Goal: Task Accomplishment & Management: Manage account settings

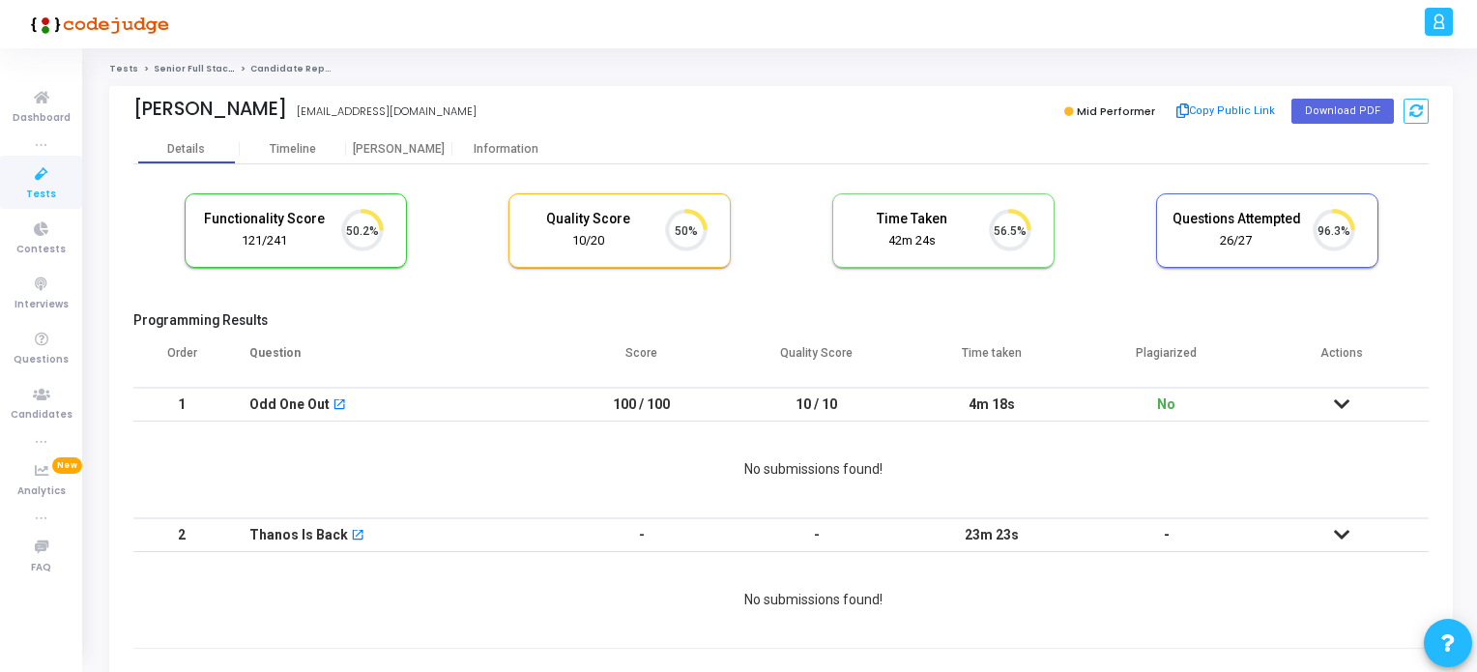
scroll to position [40, 49]
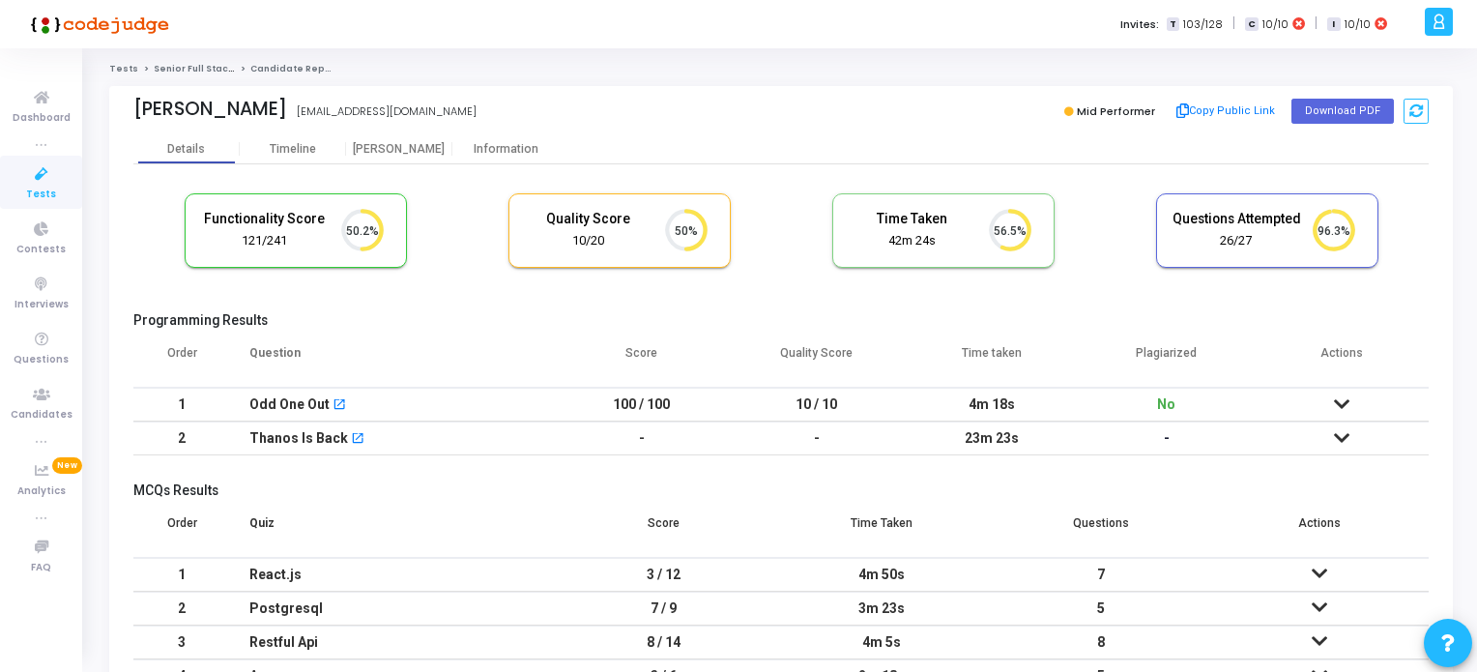
click at [41, 181] on icon at bounding box center [41, 174] width 41 height 24
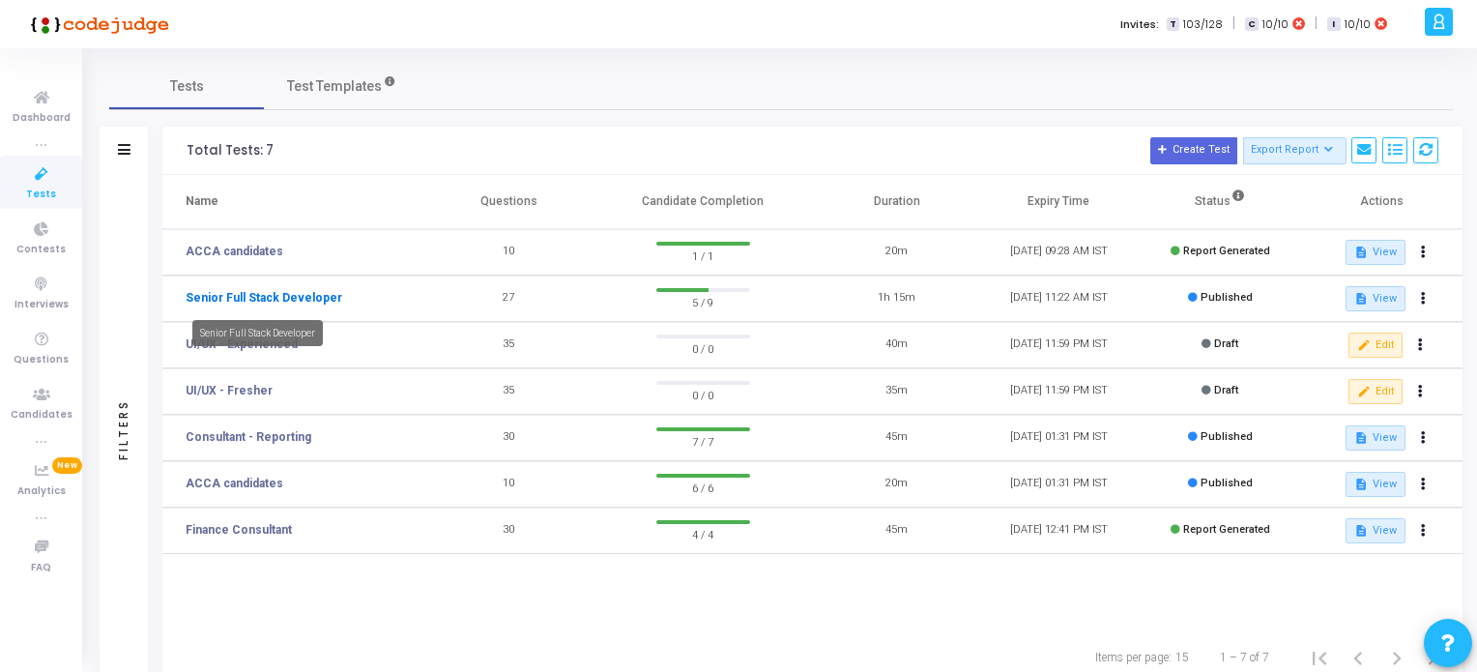
click at [276, 296] on link "Senior Full Stack Developer" at bounding box center [264, 297] width 157 height 17
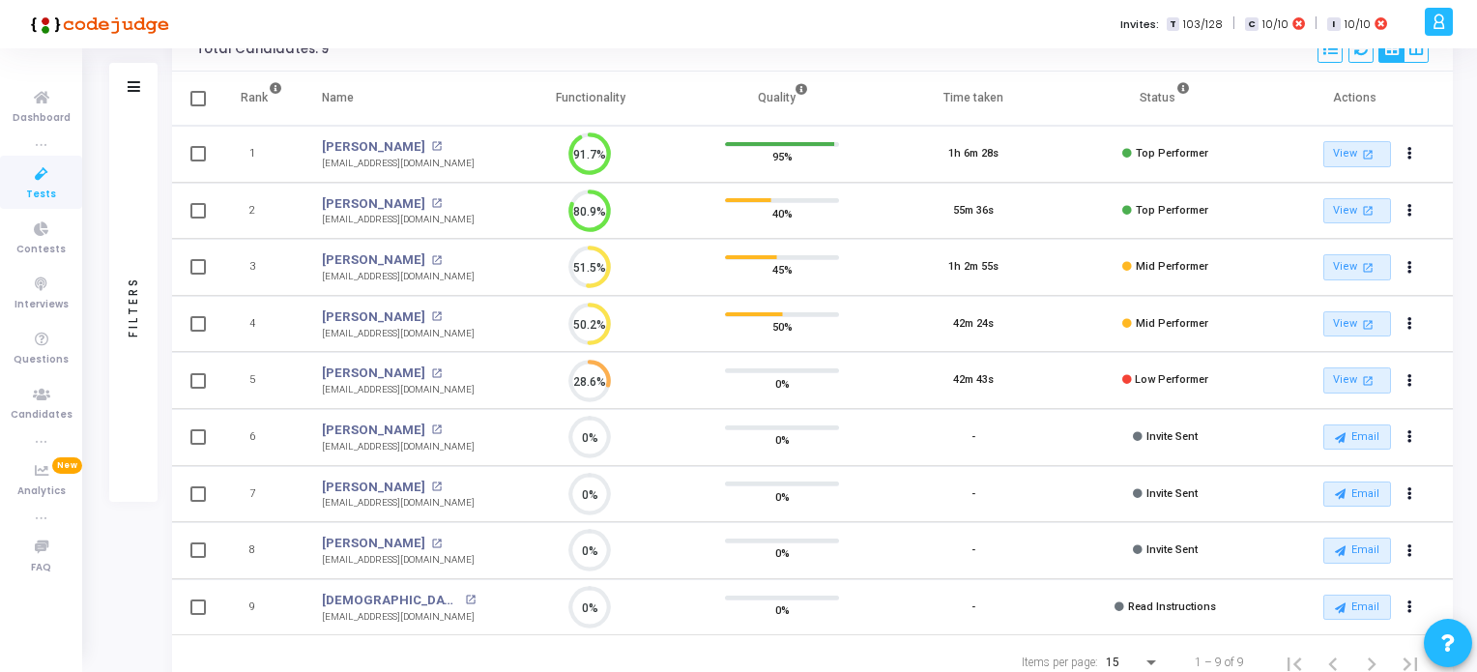
scroll to position [223, 0]
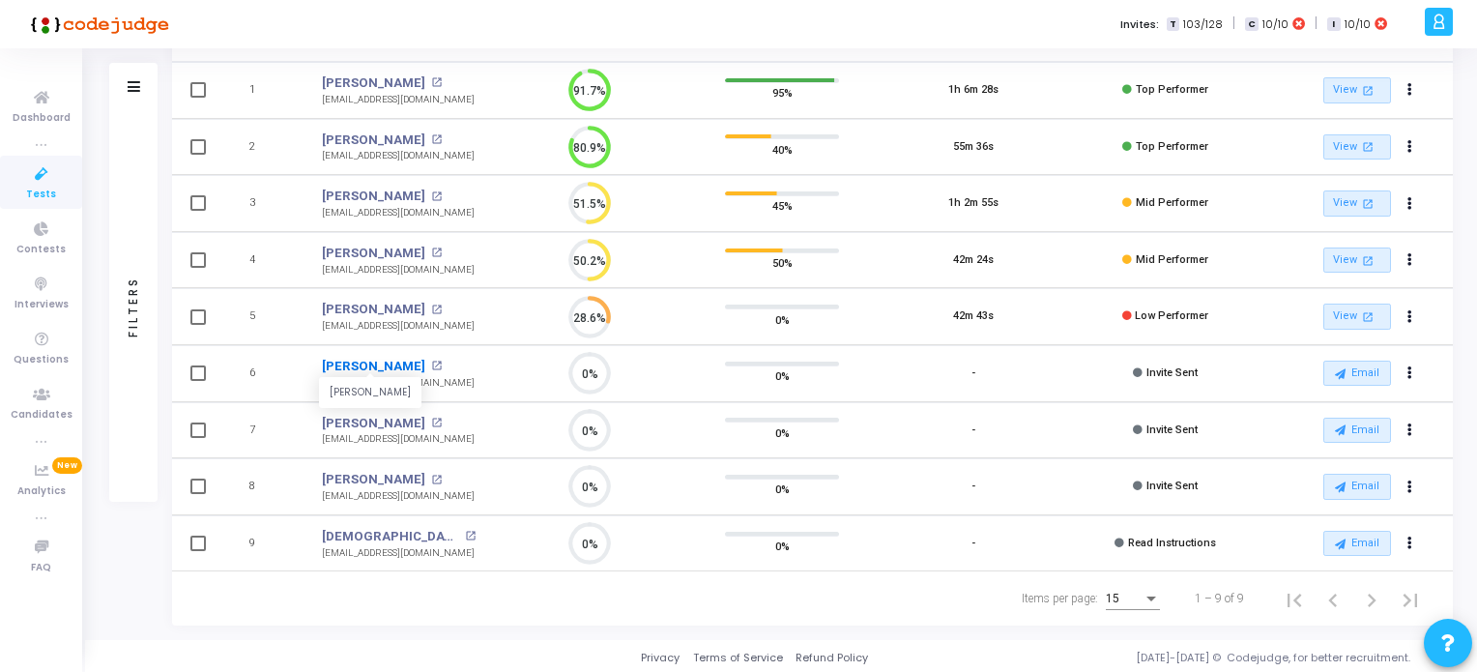
click at [367, 363] on link "[PERSON_NAME]" at bounding box center [373, 366] width 103 height 19
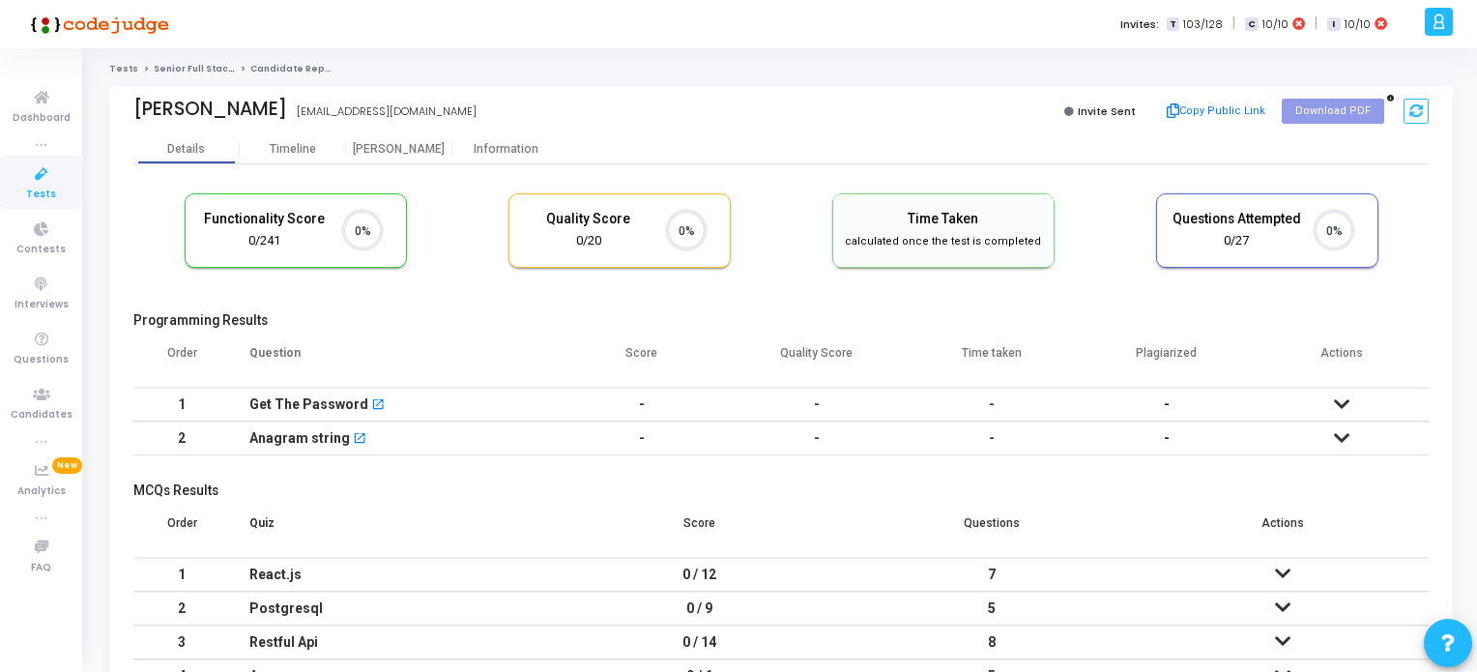
scroll to position [40, 49]
click at [281, 150] on div "Timeline" at bounding box center [293, 149] width 46 height 14
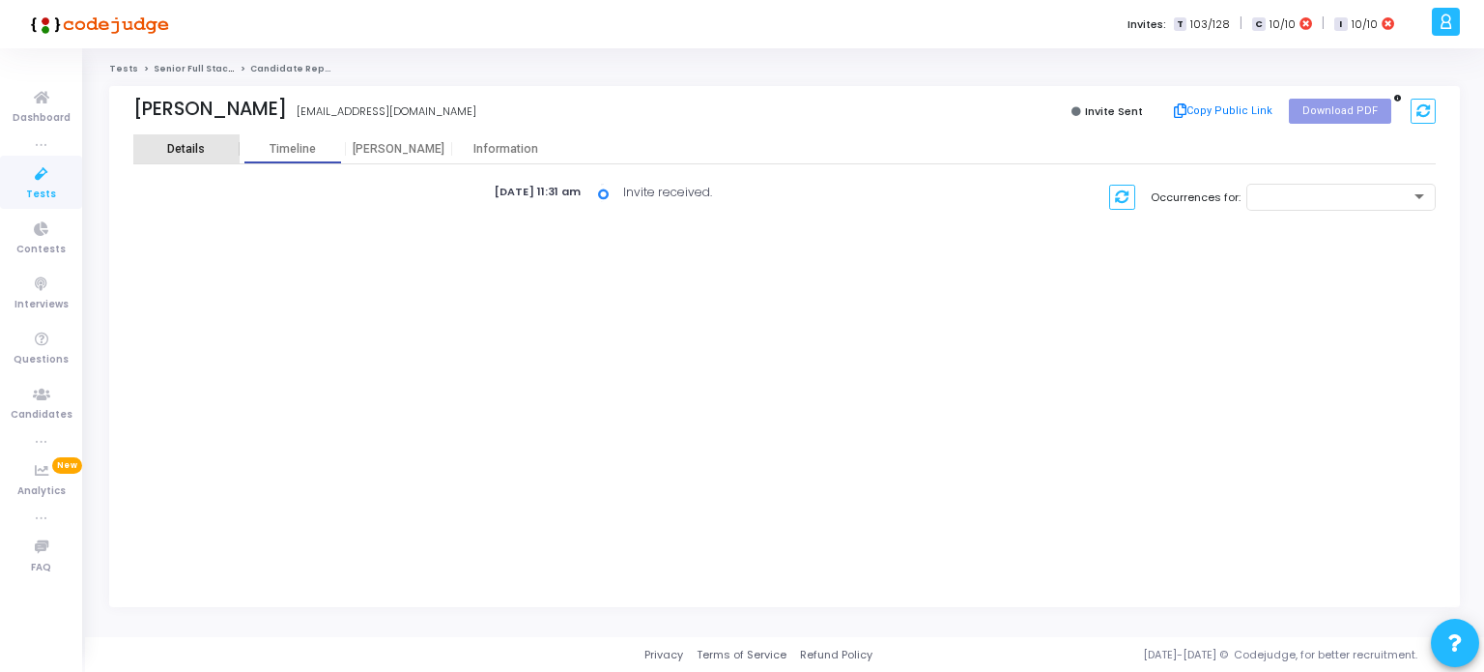
click at [183, 153] on div "Details" at bounding box center [186, 149] width 38 height 14
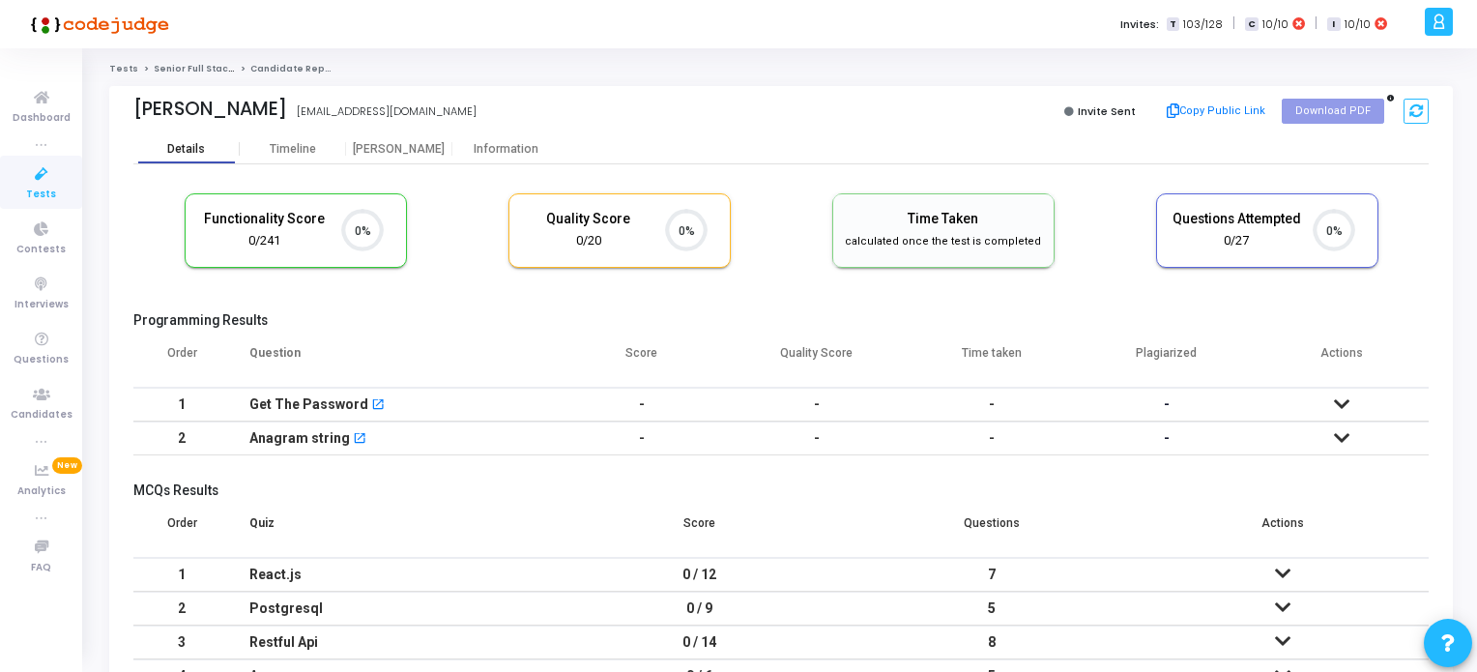
scroll to position [40, 49]
click at [39, 178] on icon at bounding box center [41, 174] width 41 height 24
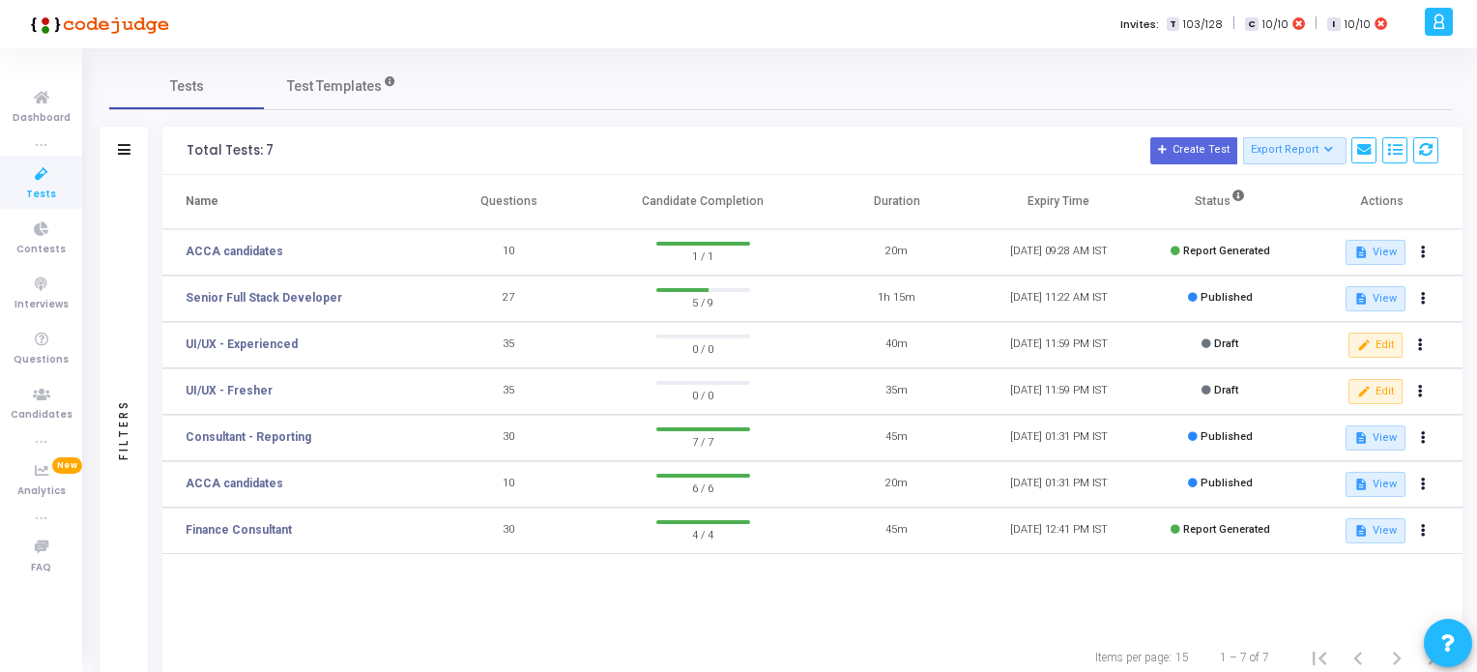
click at [1438, 22] on icon at bounding box center [1438, 22] width 14 height 22
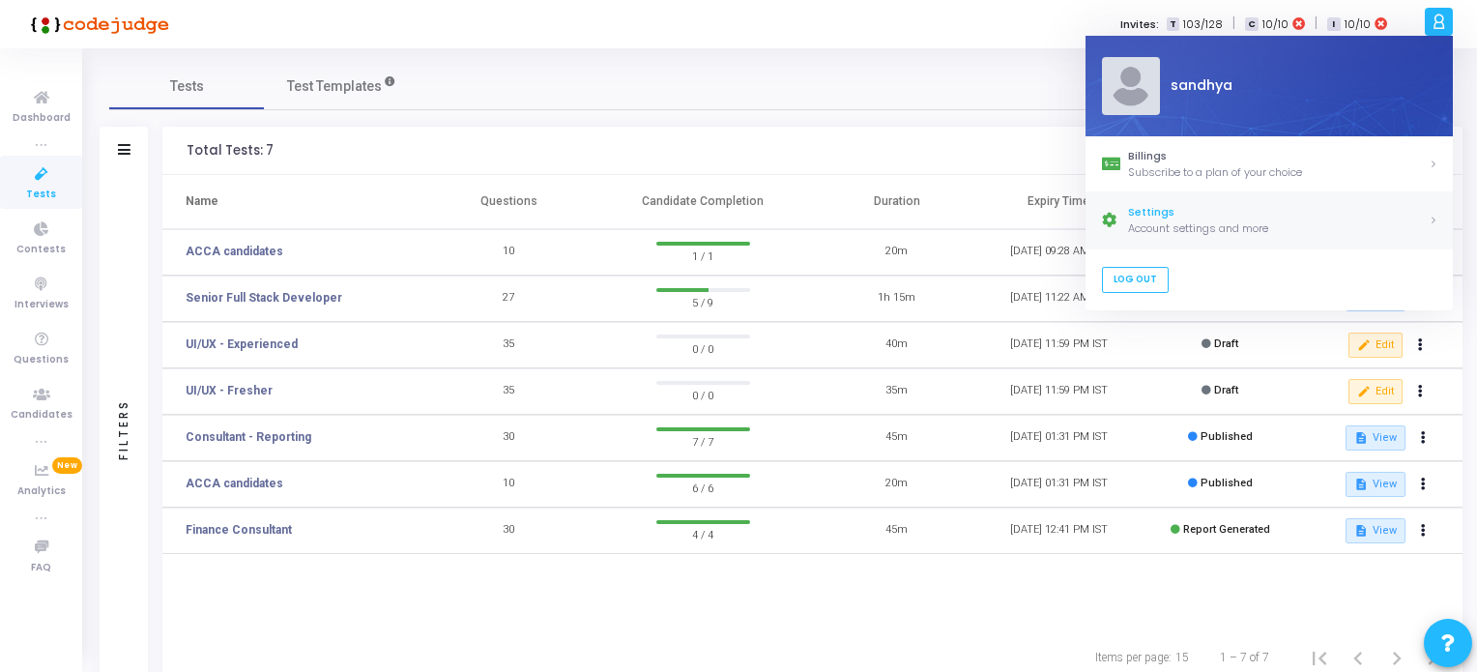
click at [1156, 208] on div "Settings" at bounding box center [1278, 213] width 301 height 16
select select "91"
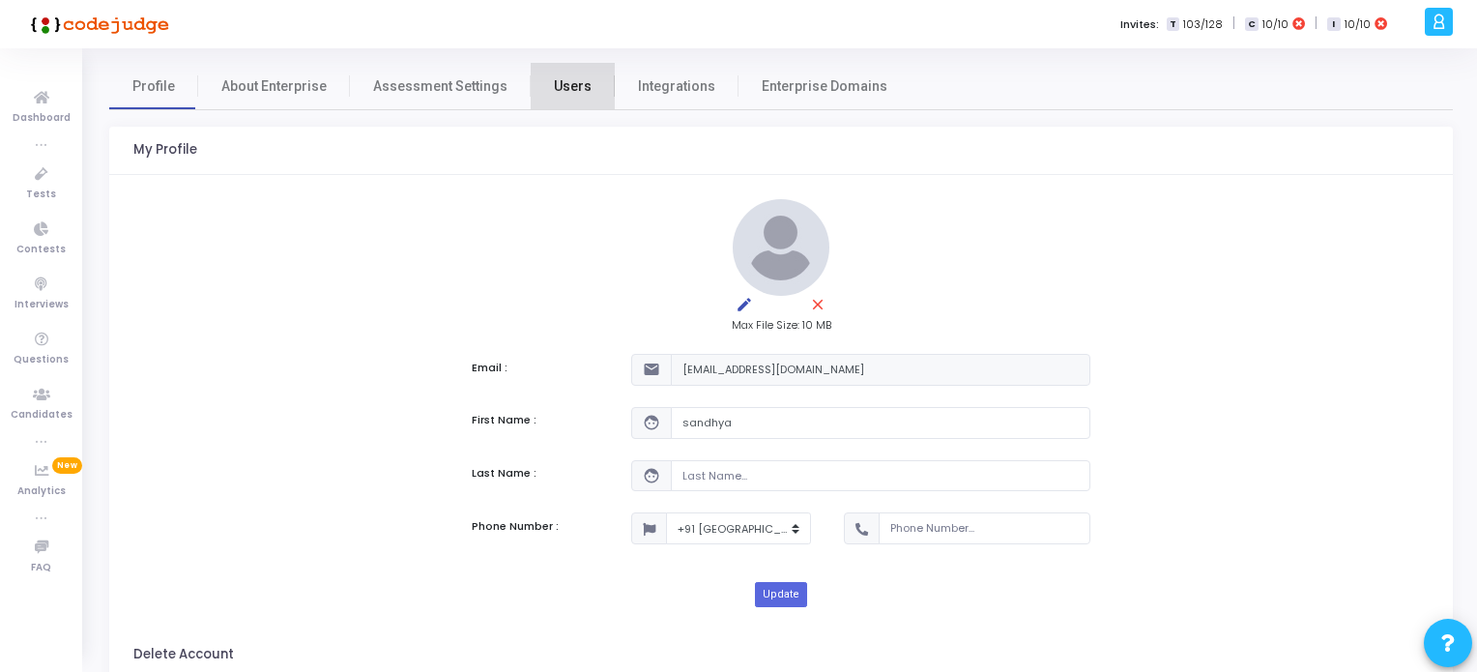
click at [578, 92] on link "Users" at bounding box center [573, 86] width 84 height 46
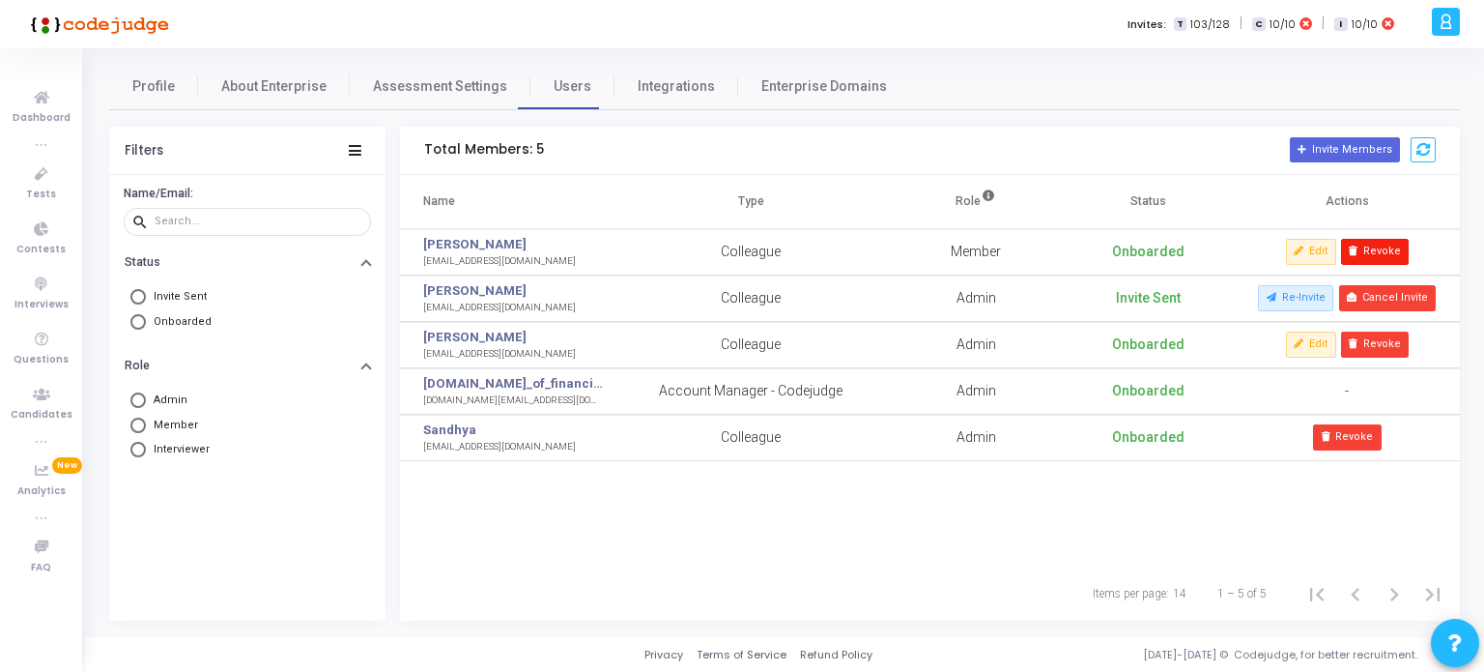
click at [1384, 248] on button "Revoke" at bounding box center [1375, 251] width 68 height 25
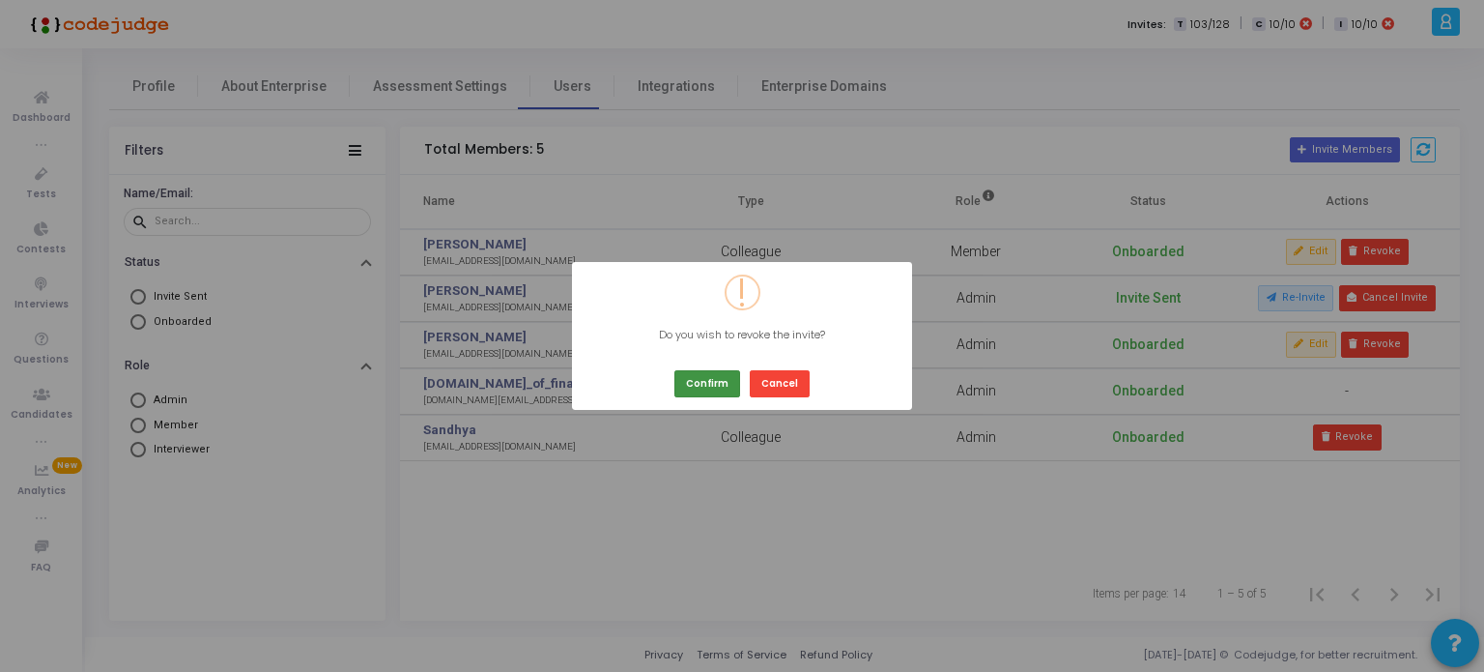
click at [717, 381] on button "Confirm" at bounding box center [708, 383] width 66 height 26
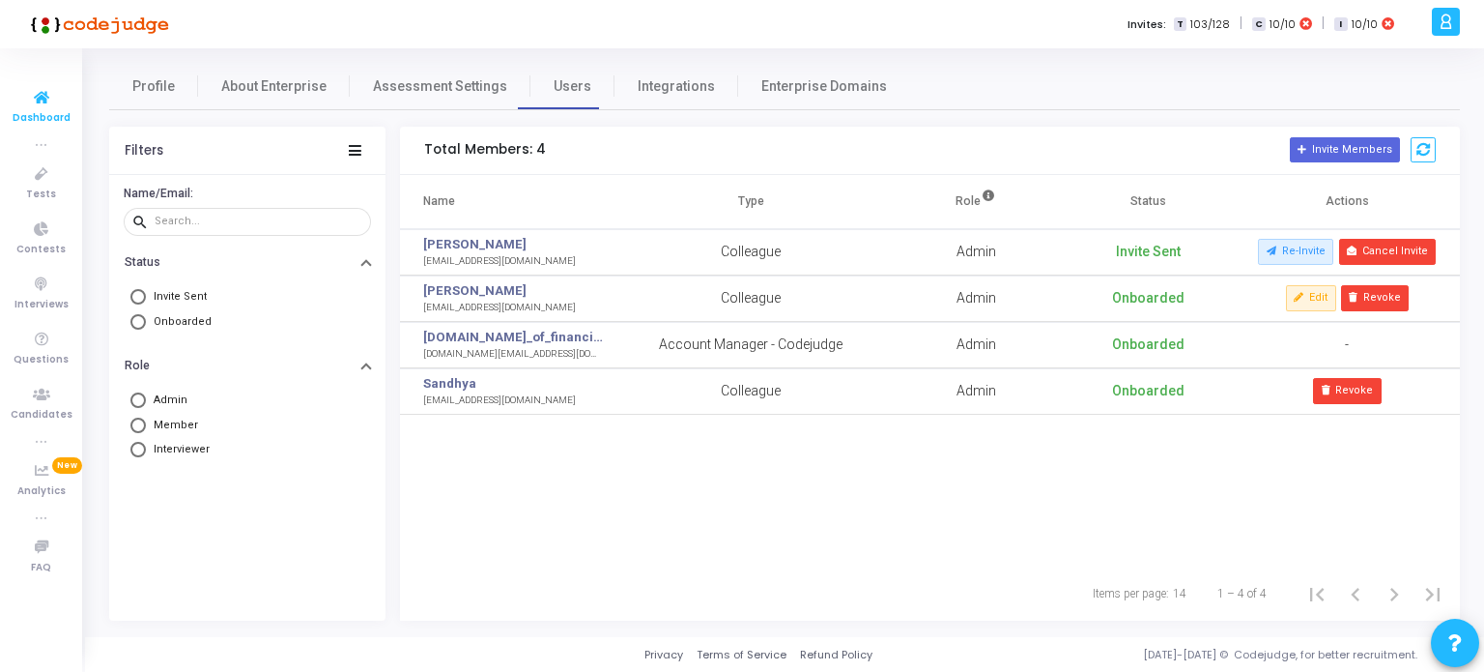
click at [35, 94] on icon at bounding box center [41, 98] width 41 height 24
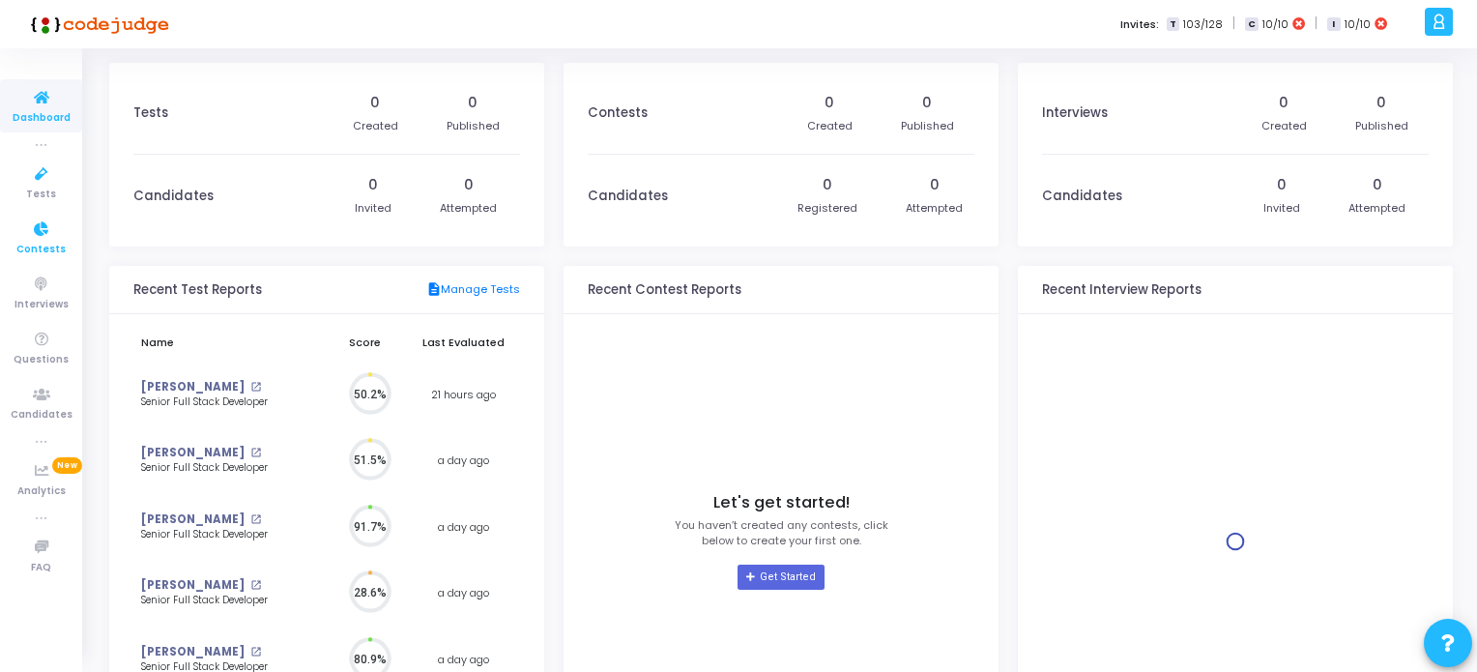
scroll to position [43, 20]
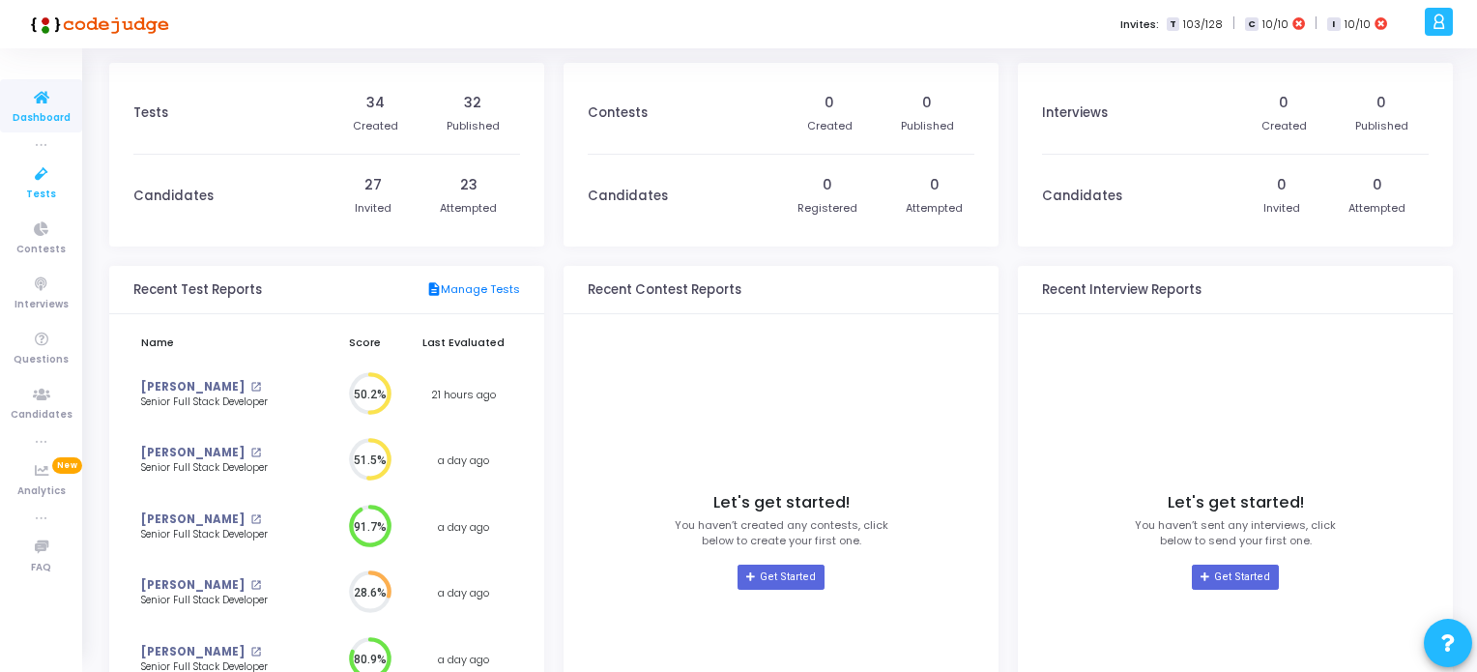
click at [40, 177] on icon at bounding box center [41, 174] width 41 height 24
